Goal: Check status: Check status

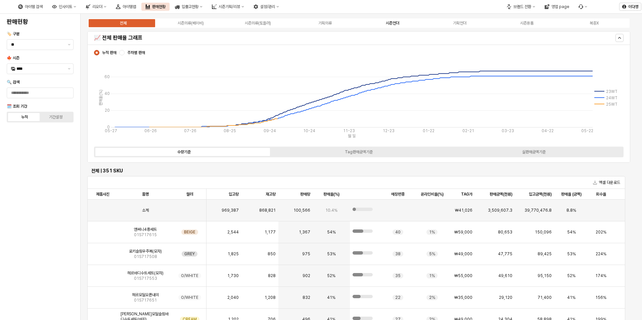
click at [391, 25] on div "시즌언더" at bounding box center [392, 23] width 13 height 5
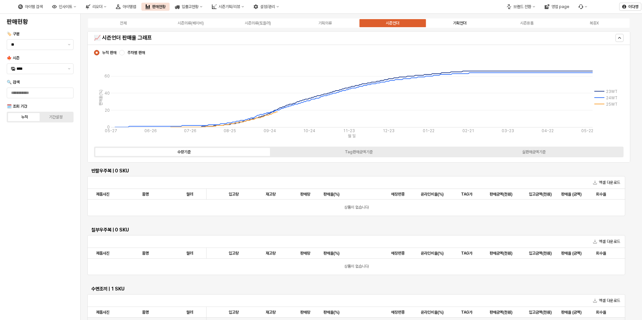
click at [458, 25] on div "기획언더" at bounding box center [459, 23] width 13 height 5
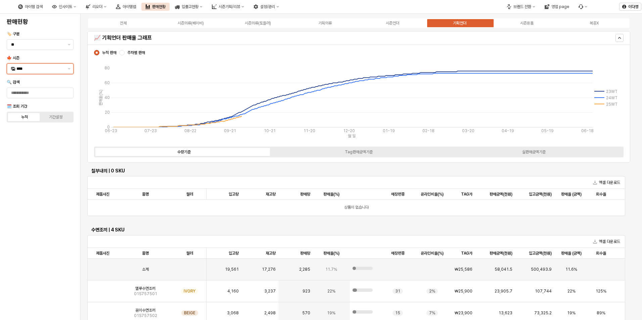
click at [29, 70] on input "****" at bounding box center [39, 68] width 47 height 7
click at [27, 144] on div "25FA" at bounding box center [40, 139] width 66 height 11
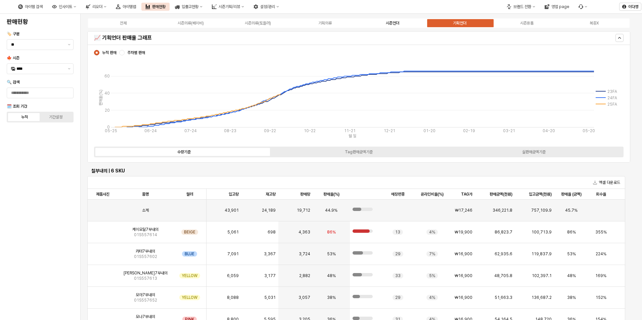
click at [396, 23] on div "시즌언더" at bounding box center [392, 23] width 13 height 5
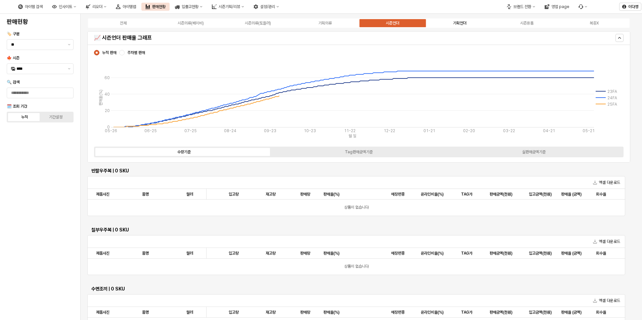
click at [453, 23] on div "기획언더" at bounding box center [459, 23] width 13 height 5
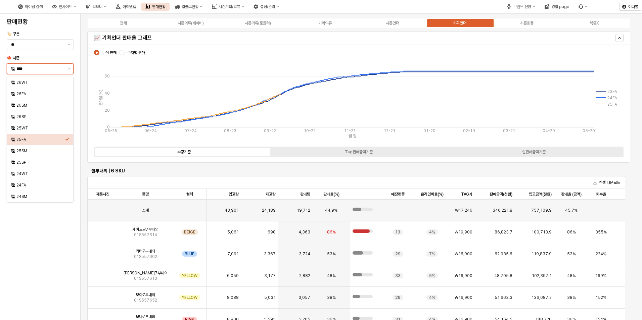
click at [31, 68] on input "****" at bounding box center [39, 68] width 47 height 7
click at [24, 129] on div "25WT" at bounding box center [40, 128] width 49 height 5
type input "****"
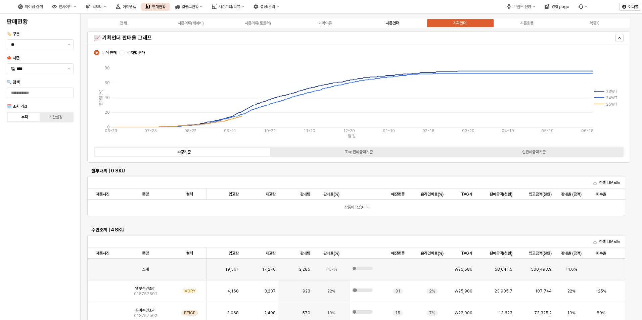
click at [397, 22] on div "시즌언더" at bounding box center [392, 23] width 13 height 5
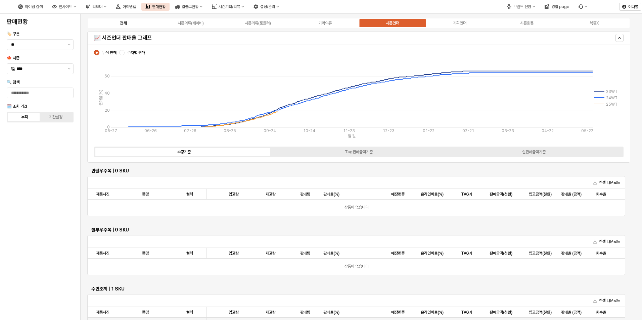
click at [124, 24] on div "전체" at bounding box center [123, 23] width 7 height 5
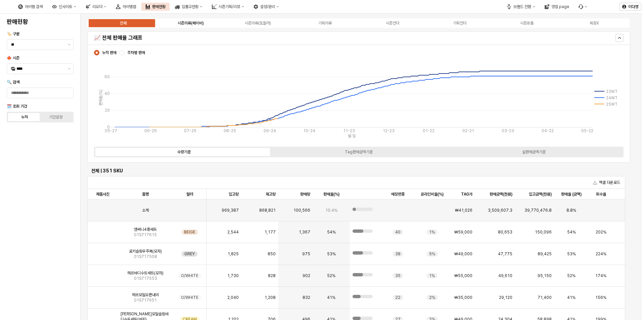
click at [197, 24] on div "시즌의류(베이비)" at bounding box center [191, 23] width 26 height 5
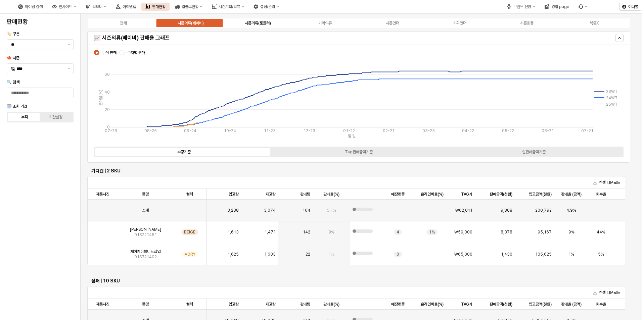
click at [262, 23] on div "시즌의류(토들러)" at bounding box center [258, 23] width 26 height 5
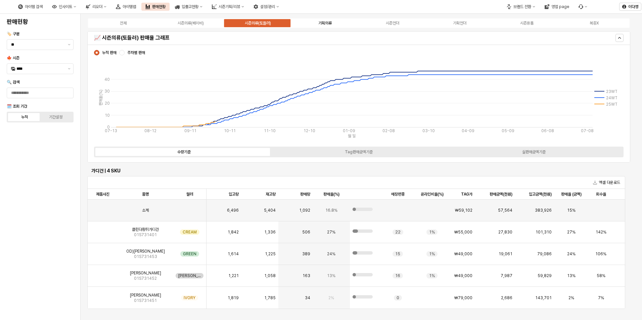
click at [324, 25] on div "기획의류" at bounding box center [324, 23] width 13 height 5
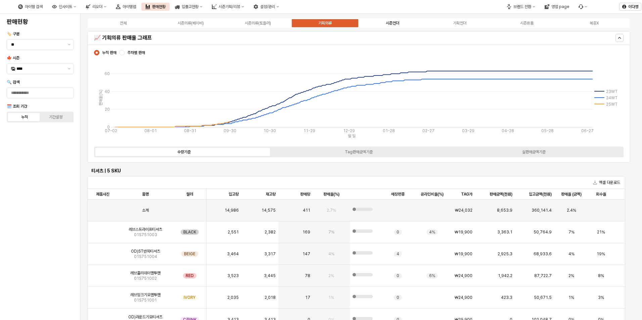
click at [396, 25] on div "시즌언더" at bounding box center [392, 23] width 13 height 5
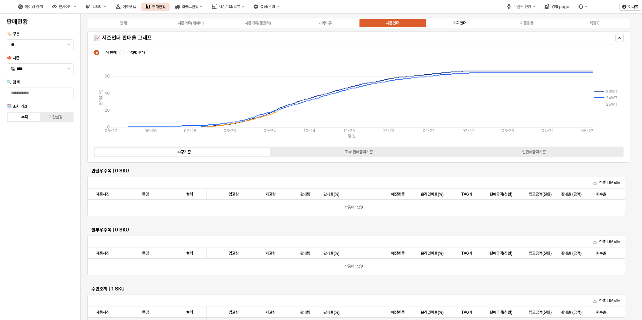
click at [463, 22] on div "기획언더" at bounding box center [459, 23] width 13 height 5
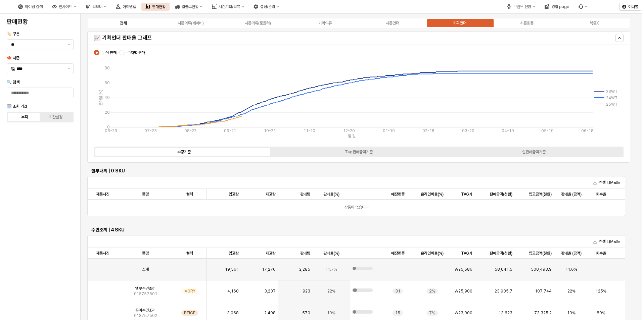
click at [124, 24] on div "전체" at bounding box center [123, 23] width 7 height 5
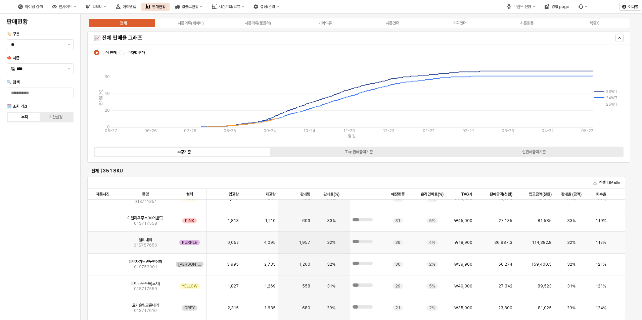
scroll to position [269, 0]
